Goal: Complete application form: Complete application form

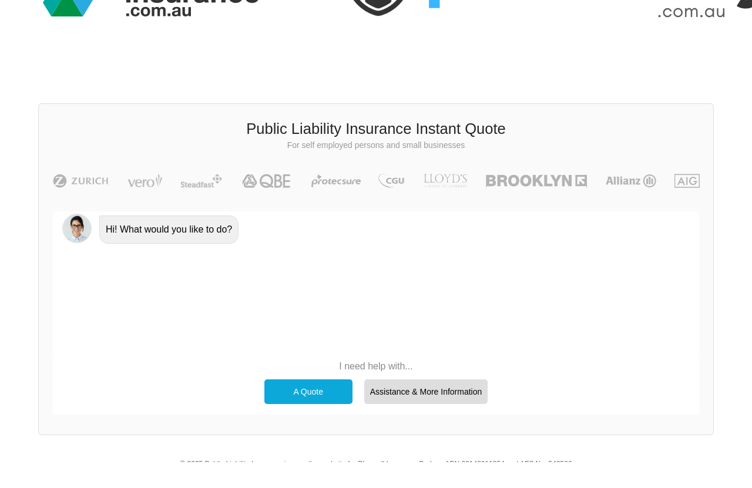
scroll to position [107, 0]
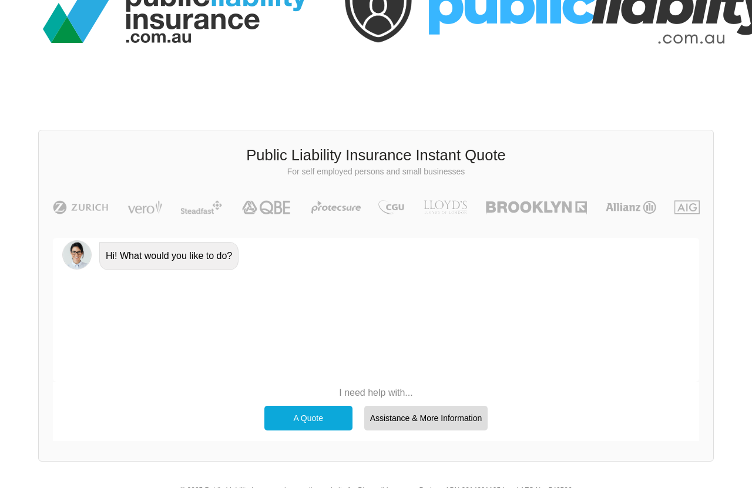
click at [310, 390] on div "A Quote" at bounding box center [308, 418] width 88 height 25
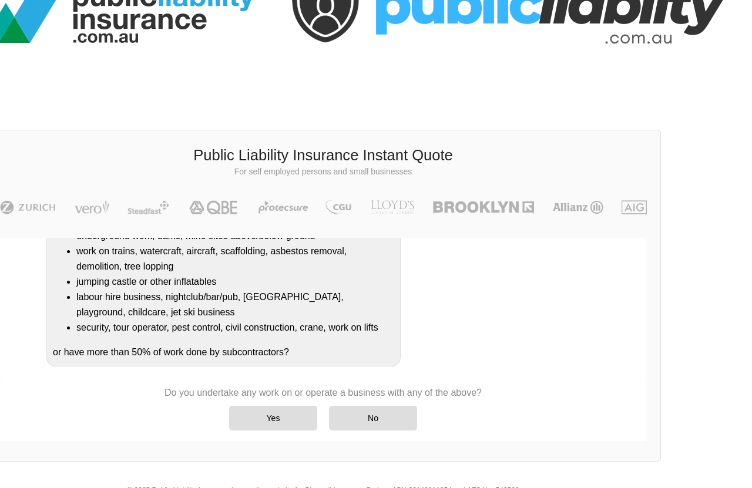
scroll to position [317, 0]
click at [268, 390] on div "Yes" at bounding box center [273, 418] width 88 height 25
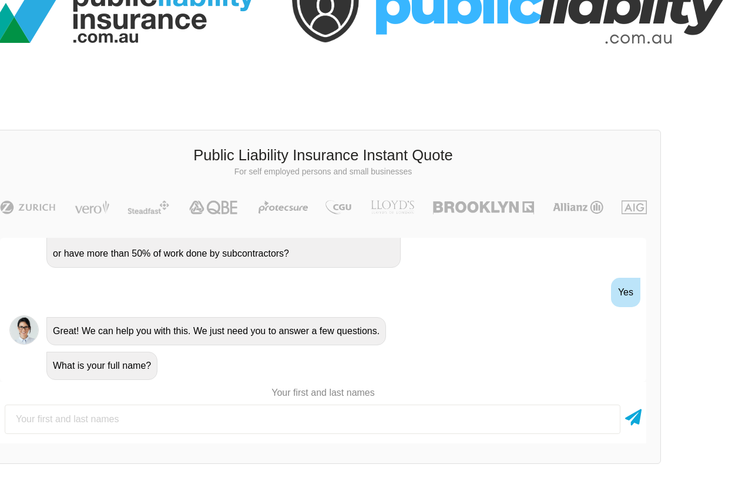
scroll to position [324, 0]
click at [163, 390] on input "text" at bounding box center [313, 419] width 616 height 29
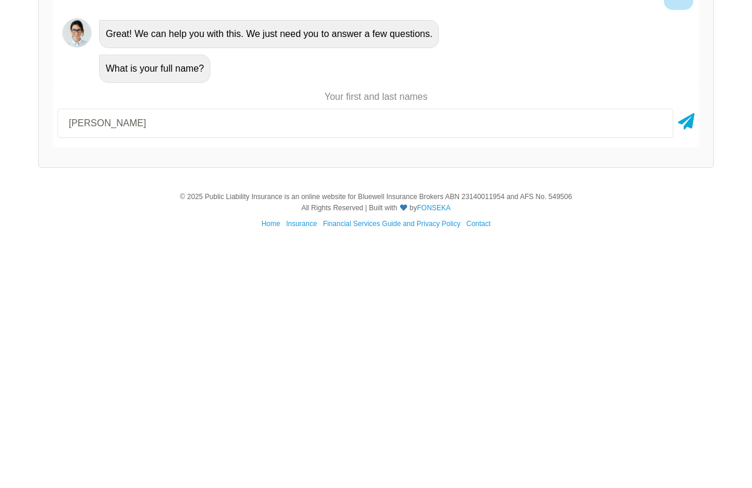
type input "[PERSON_NAME]"
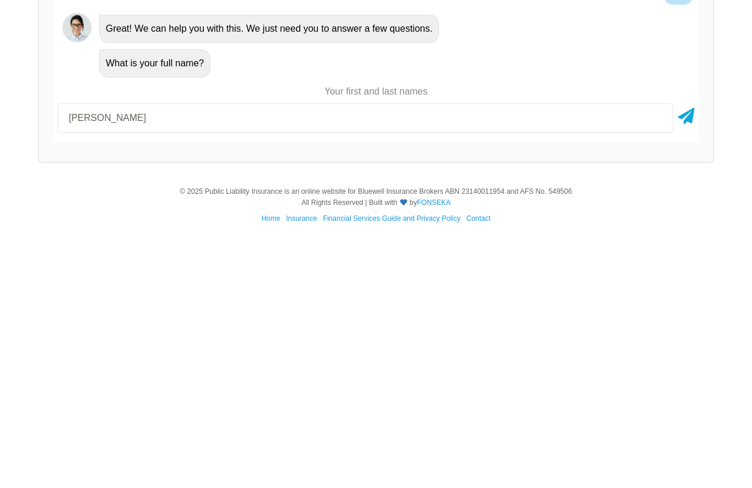
click at [601, 355] on icon at bounding box center [686, 365] width 16 height 21
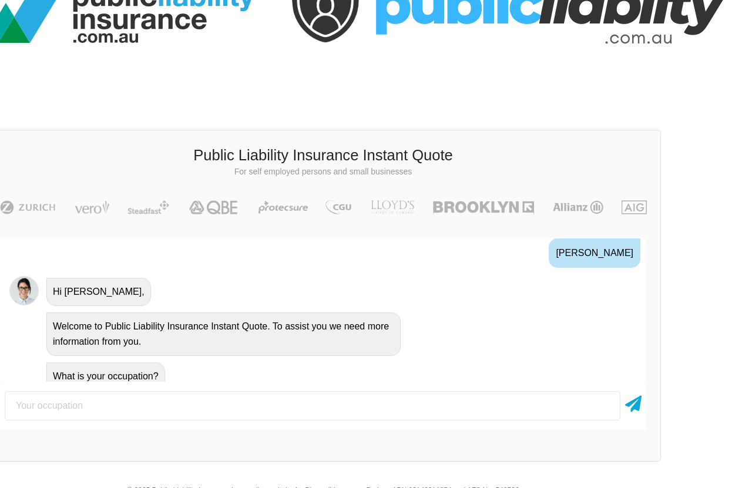
scroll to position [486, 0]
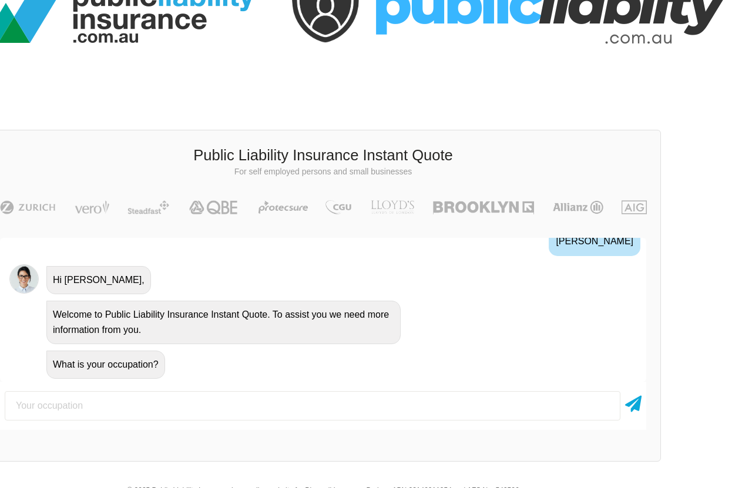
click at [79, 390] on input "text" at bounding box center [313, 405] width 616 height 29
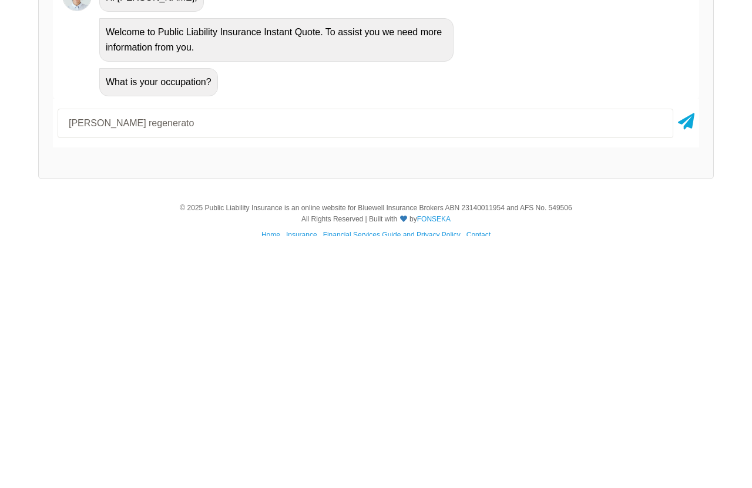
type input "[PERSON_NAME] regenerator"
click at [601, 361] on icon at bounding box center [686, 371] width 16 height 21
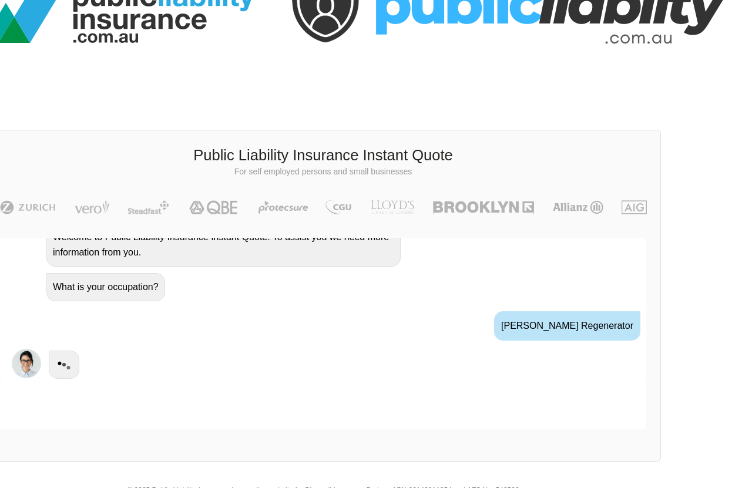
scroll to position [563, 0]
click at [75, 390] on input "text" at bounding box center [313, 405] width 616 height 29
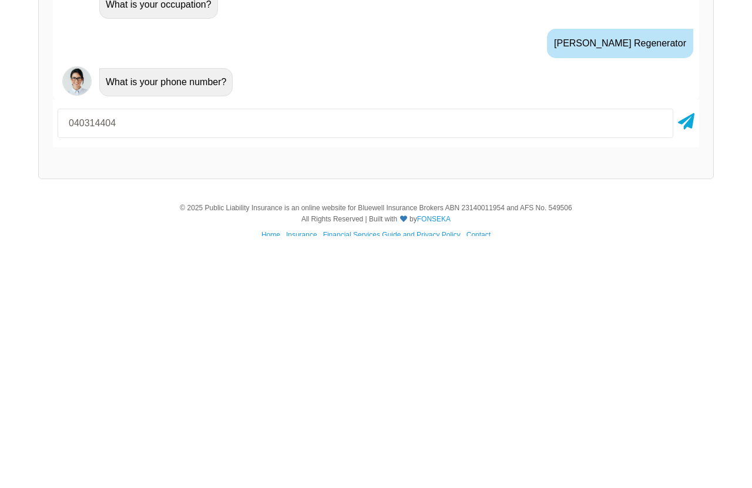
type input "0403144046"
click at [601, 361] on icon at bounding box center [686, 371] width 16 height 21
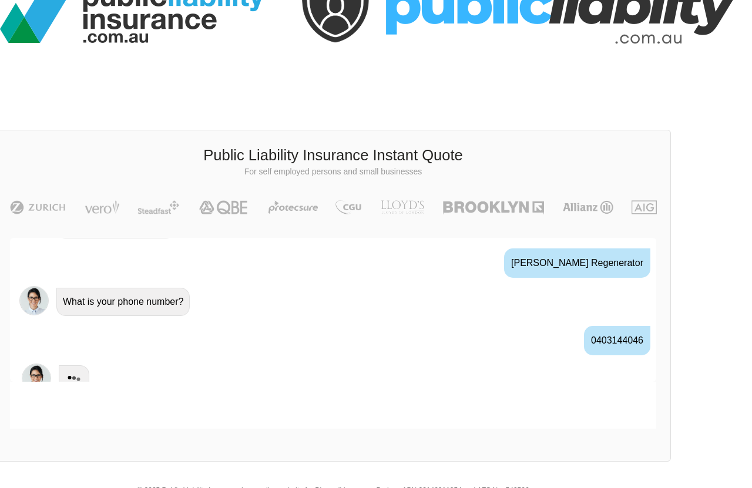
scroll to position [107, 53]
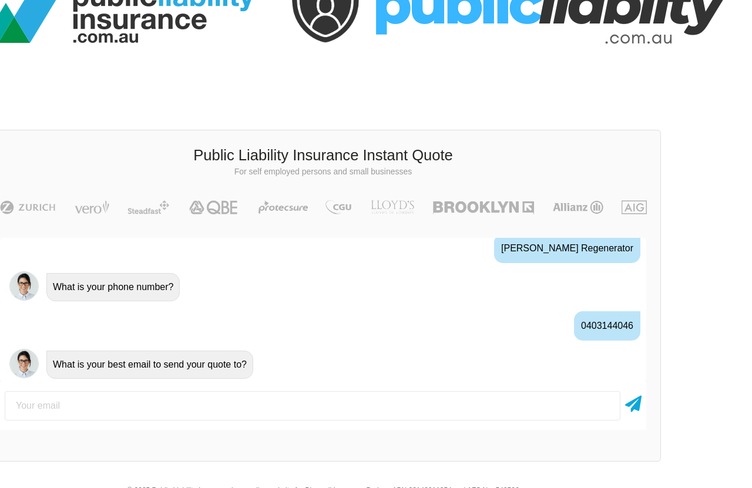
click at [75, 390] on input "email" at bounding box center [313, 405] width 616 height 29
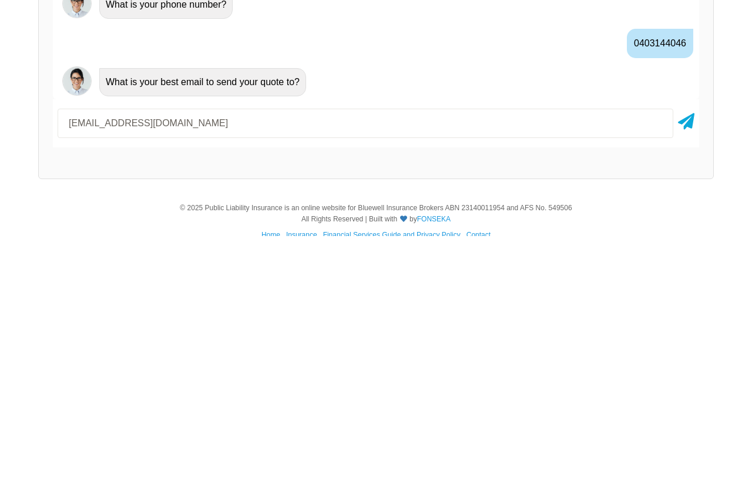
type input "[EMAIL_ADDRESS][DOMAIN_NAME]"
click at [601, 361] on icon at bounding box center [686, 371] width 16 height 21
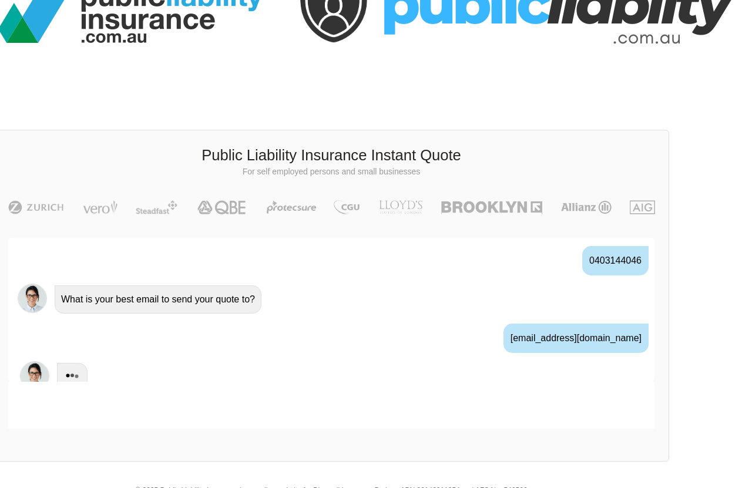
scroll to position [107, 53]
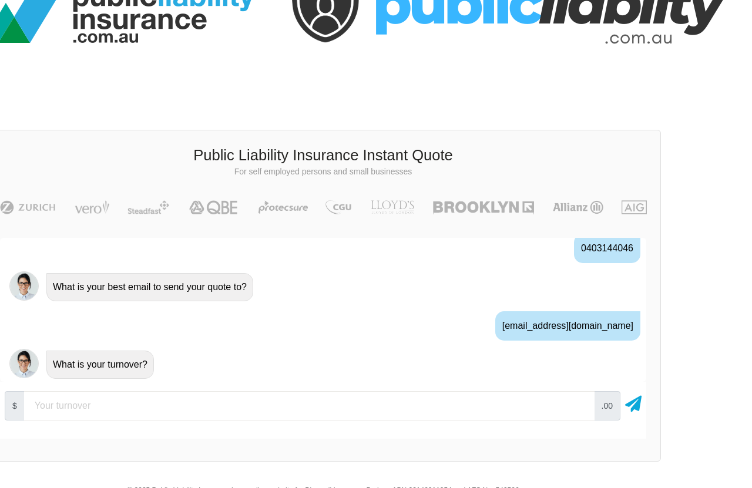
click at [73, 390] on input "number" at bounding box center [309, 405] width 570 height 29
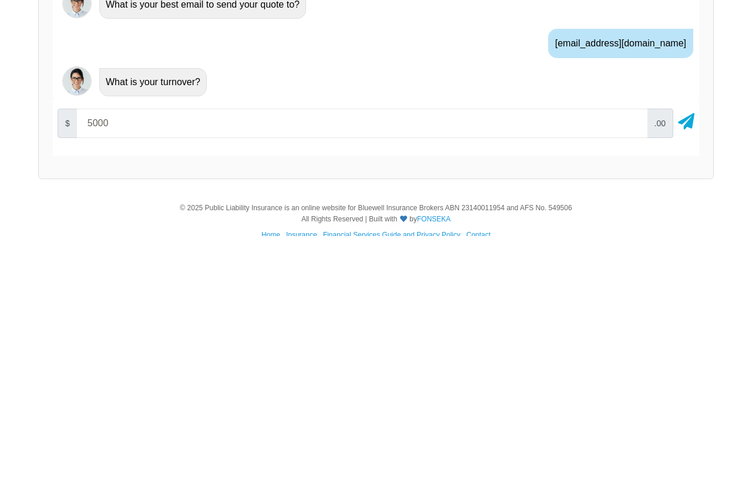
type input "50000"
click at [601, 361] on icon at bounding box center [686, 371] width 16 height 21
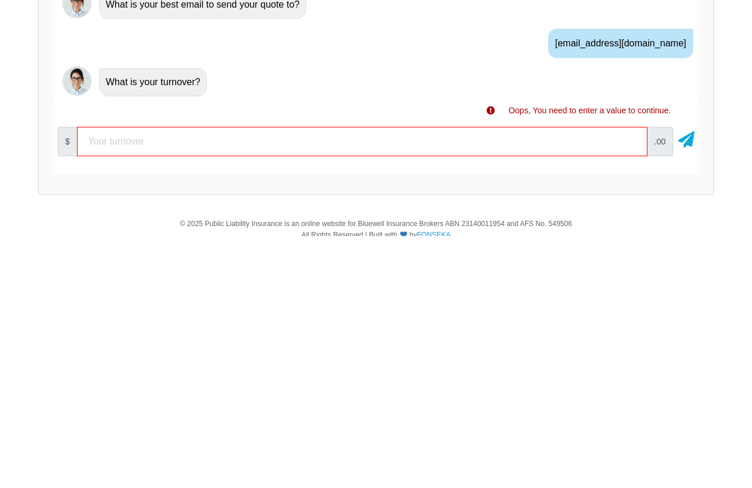
scroll to position [107, 0]
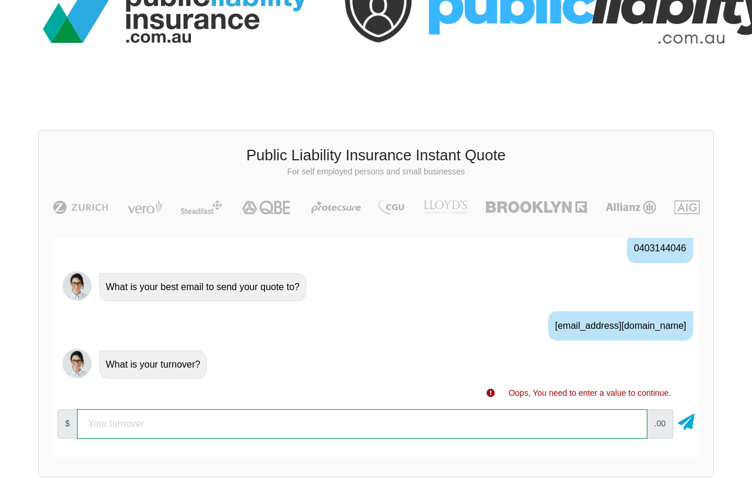
click at [586, 390] on input "number" at bounding box center [362, 423] width 570 height 29
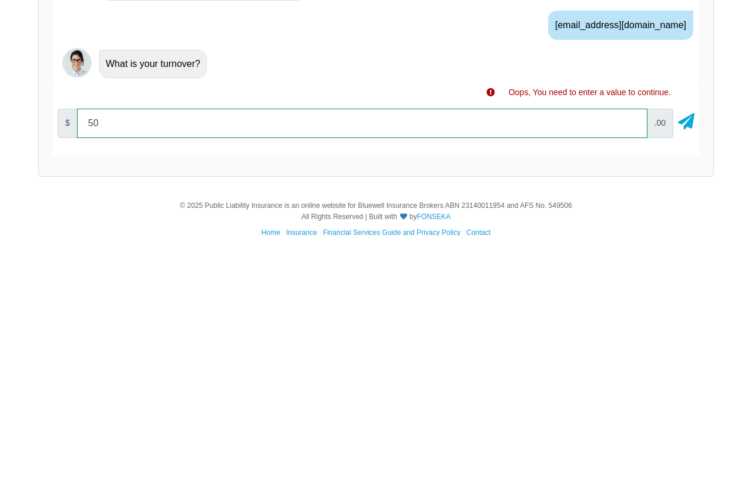
type input "5"
type input "6"
type input "50000"
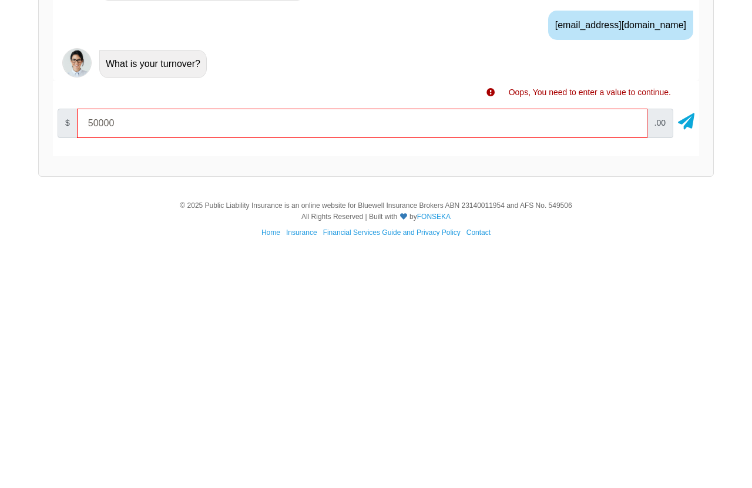
click at [601, 361] on icon at bounding box center [686, 371] width 16 height 21
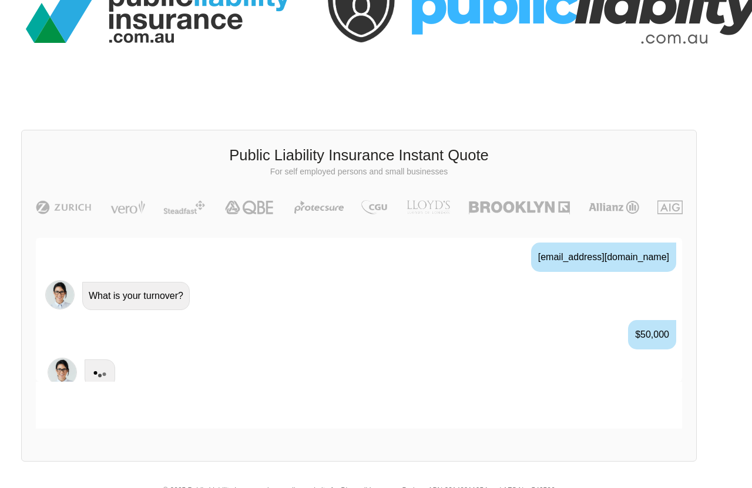
scroll to position [107, 53]
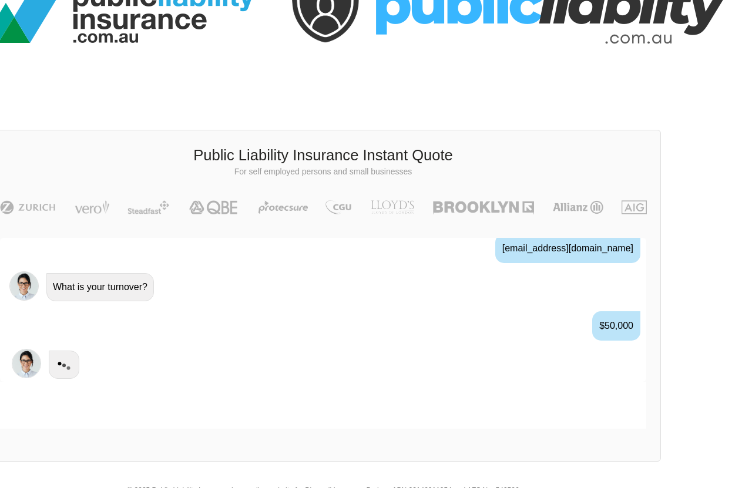
click at [299, 261] on div "[EMAIL_ADDRESS][DOMAIN_NAME]" at bounding box center [323, 247] width 646 height 43
